Goal: Task Accomplishment & Management: Complete application form

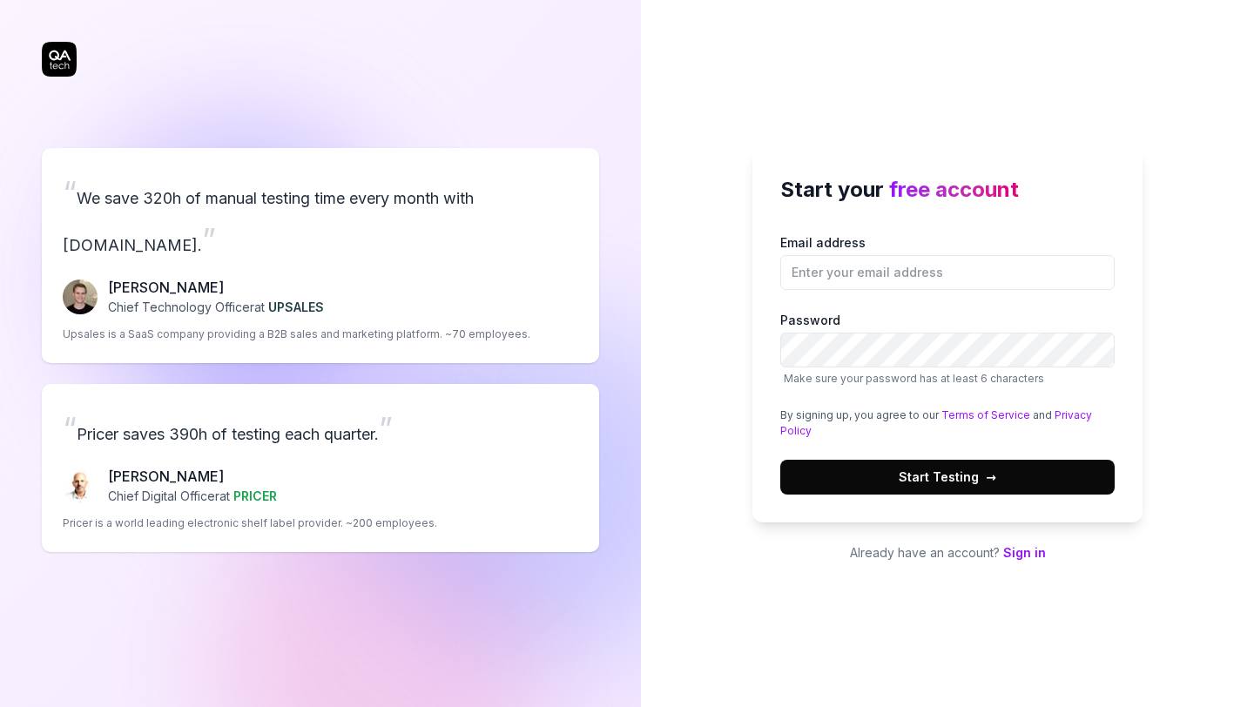
click at [1025, 547] on link "Sign in" at bounding box center [1024, 552] width 43 height 15
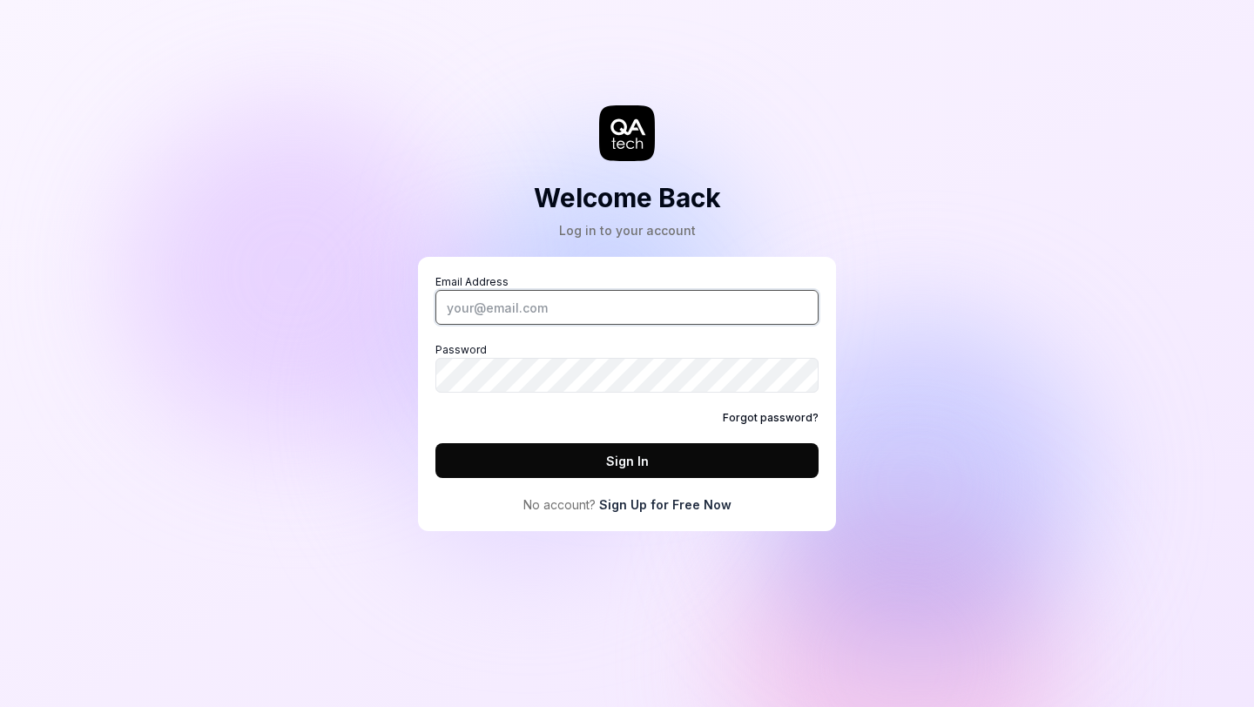
click at [640, 300] on input "Email Address" at bounding box center [626, 307] width 383 height 35
type input "jacob@guidezone.co"
click at [435, 443] on button "Sign In" at bounding box center [626, 460] width 383 height 35
click at [529, 308] on input "Email Address" at bounding box center [626, 307] width 383 height 35
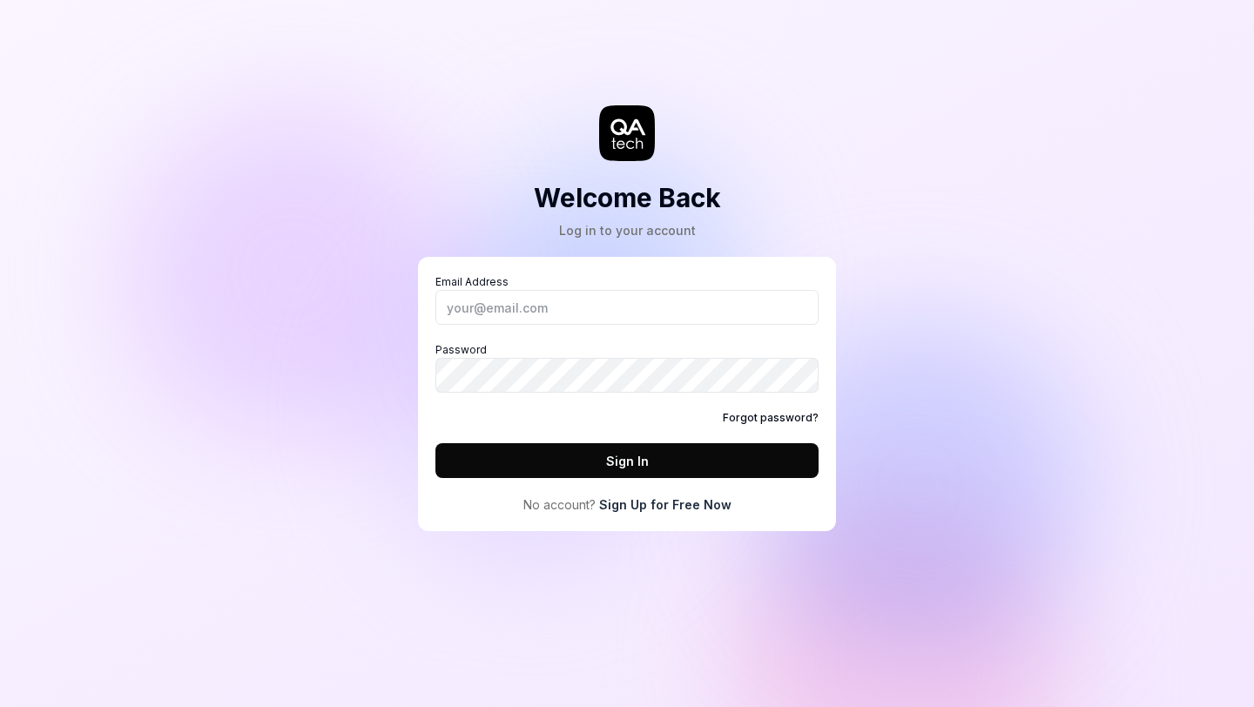
click at [672, 509] on link "Sign Up for Free Now" at bounding box center [665, 504] width 132 height 18
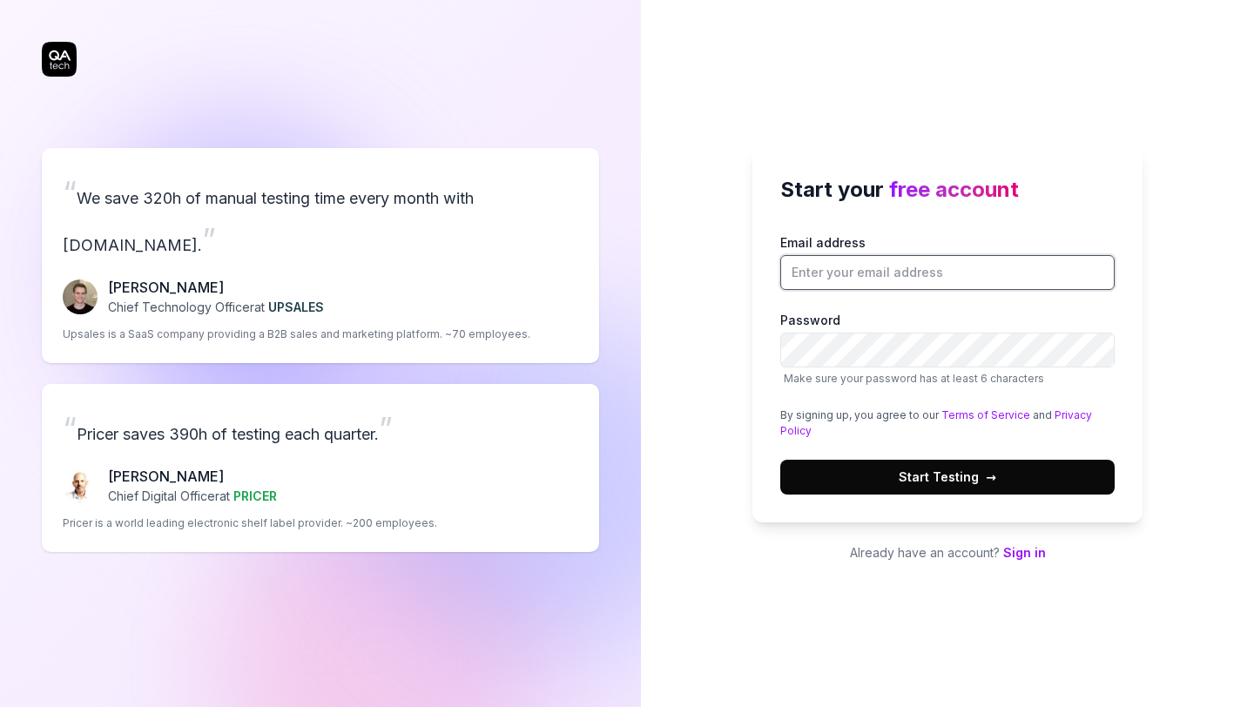
click at [858, 270] on input "Email address" at bounding box center [947, 272] width 334 height 35
type input "[PERSON_NAME]."
